Goal: Task Accomplishment & Management: Manage account settings

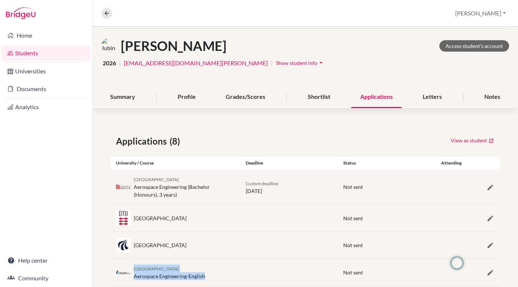
scroll to position [25, 0]
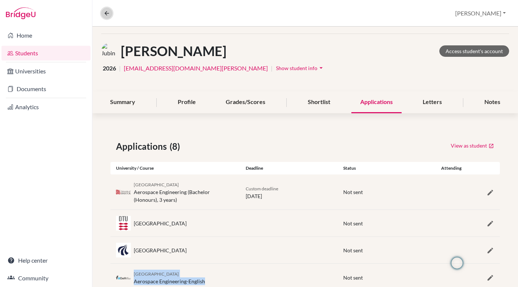
click at [108, 12] on icon at bounding box center [106, 13] width 7 height 7
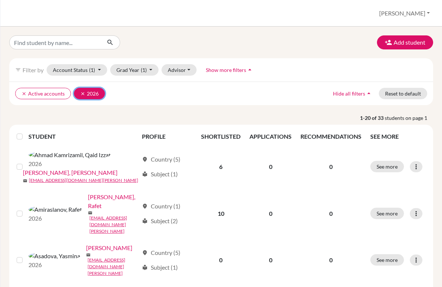
click at [82, 93] on icon "clear" at bounding box center [82, 93] width 5 height 5
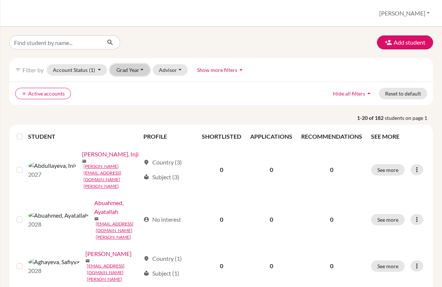
click at [141, 70] on button "Grad Year" at bounding box center [130, 69] width 40 height 11
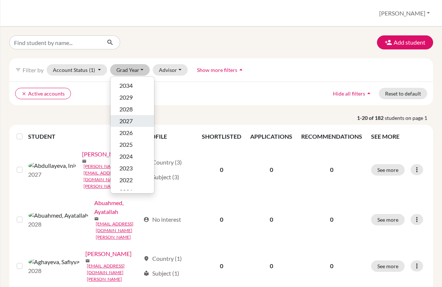
click at [132, 124] on span "2027" at bounding box center [125, 121] width 13 height 9
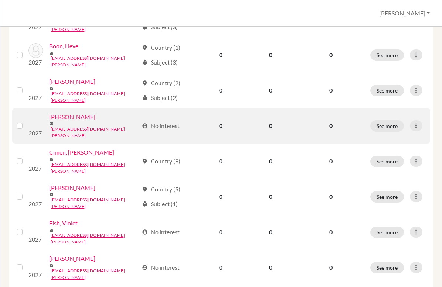
scroll to position [558, 0]
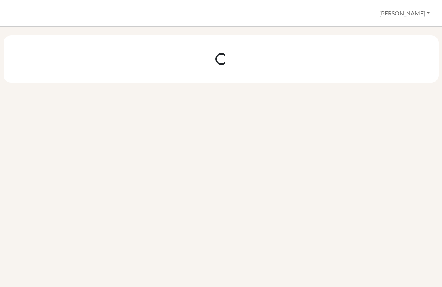
scroll to position [0, 0]
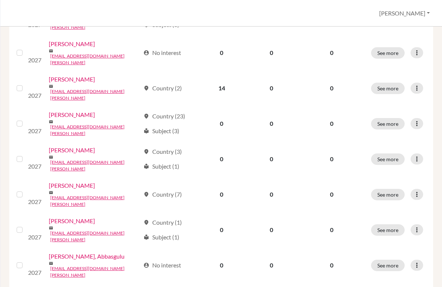
scroll to position [558, 0]
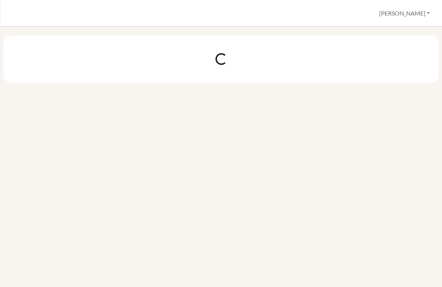
scroll to position [0, 0]
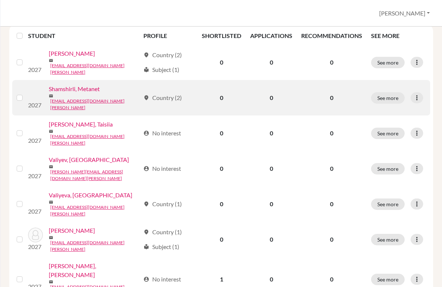
scroll to position [168, 0]
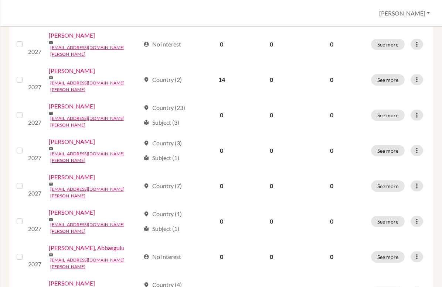
scroll to position [555, 0]
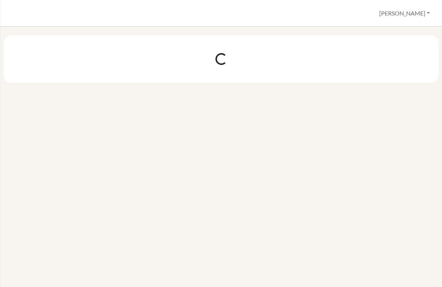
scroll to position [0, 0]
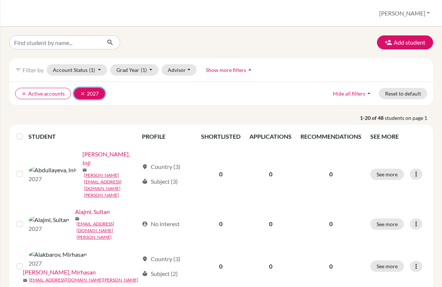
click at [79, 93] on button "clear 2027" at bounding box center [89, 93] width 31 height 11
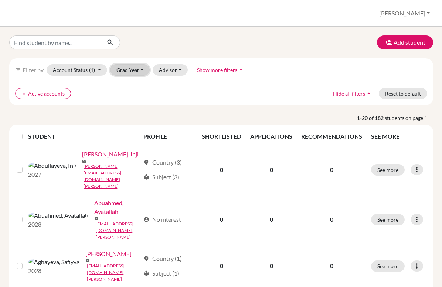
click at [140, 69] on button "Grad Year" at bounding box center [130, 69] width 40 height 11
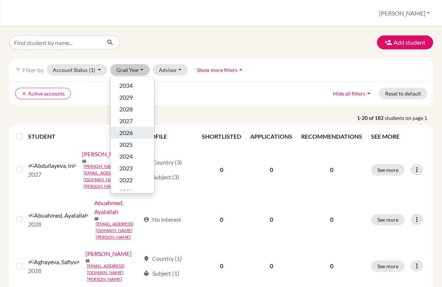
click at [132, 128] on button "2026" at bounding box center [132, 133] width 44 height 12
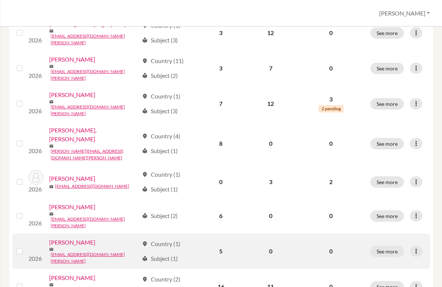
scroll to position [558, 0]
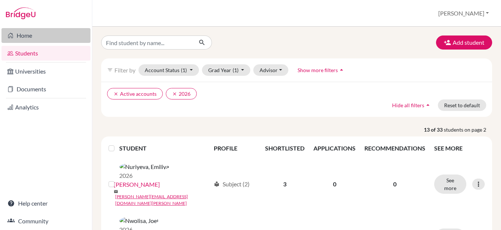
click at [50, 38] on link "Home" at bounding box center [45, 35] width 89 height 15
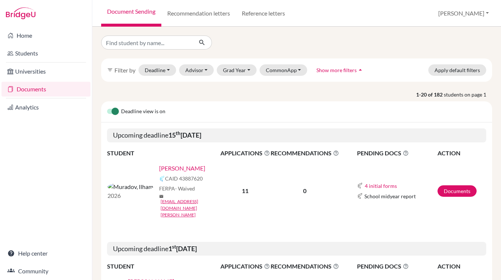
click at [159, 169] on link "[PERSON_NAME]" at bounding box center [182, 168] width 46 height 9
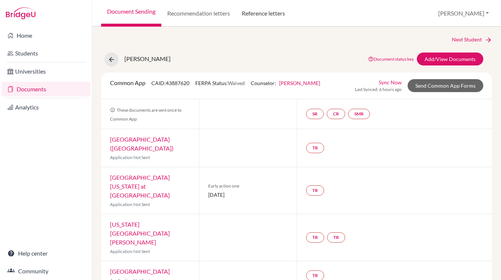
click at [265, 16] on link "Reference letters" at bounding box center [263, 13] width 55 height 27
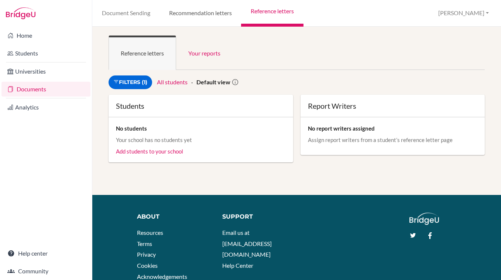
click at [215, 17] on link "Recommendation letters" at bounding box center [201, 13] width 82 height 27
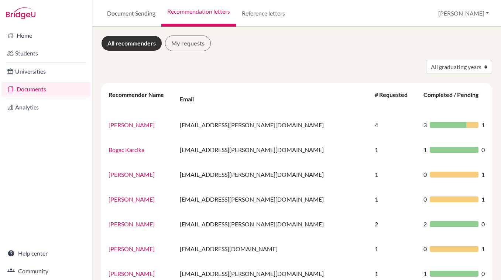
click at [129, 13] on link "Document Sending" at bounding box center [131, 13] width 60 height 27
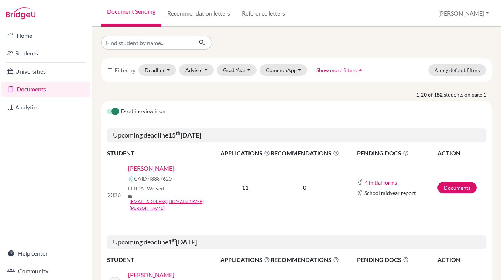
scroll to position [3, 0]
